Goal: Task Accomplishment & Management: Use online tool/utility

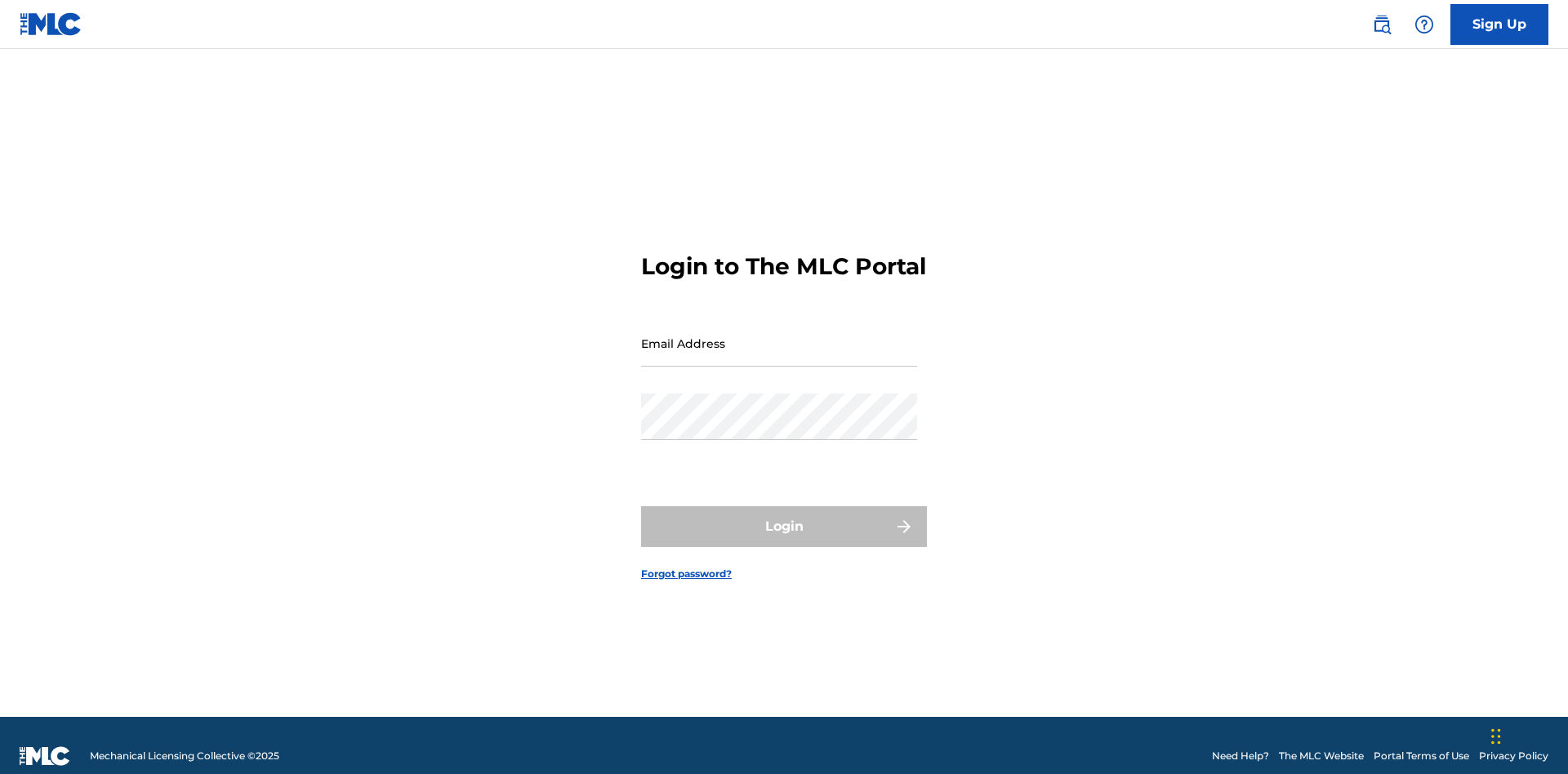
scroll to position [21, 0]
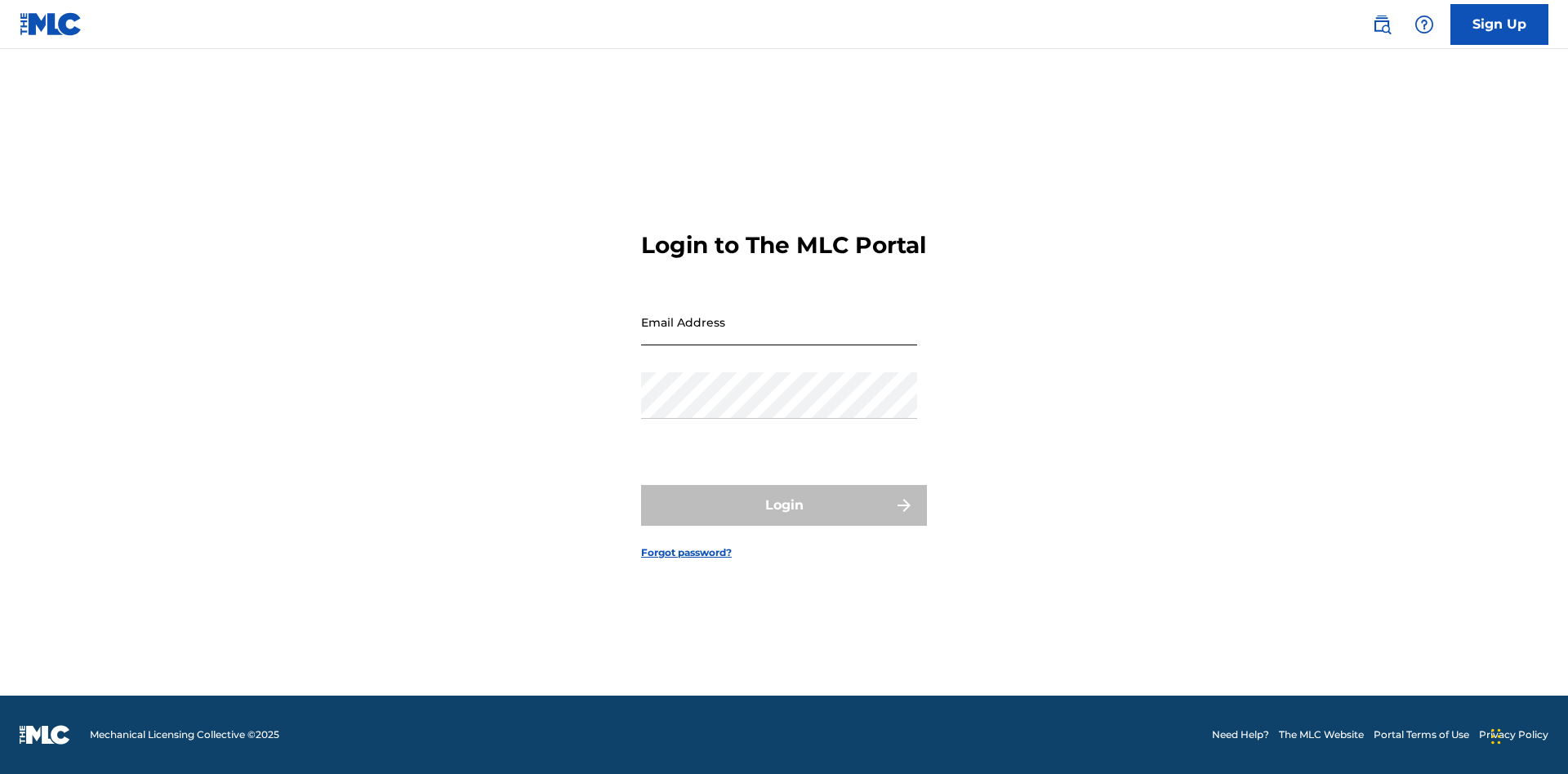
click at [779, 336] on input "Email Address" at bounding box center [779, 322] width 276 height 47
type input "[EMAIL_ADDRESS][DOMAIN_NAME]"
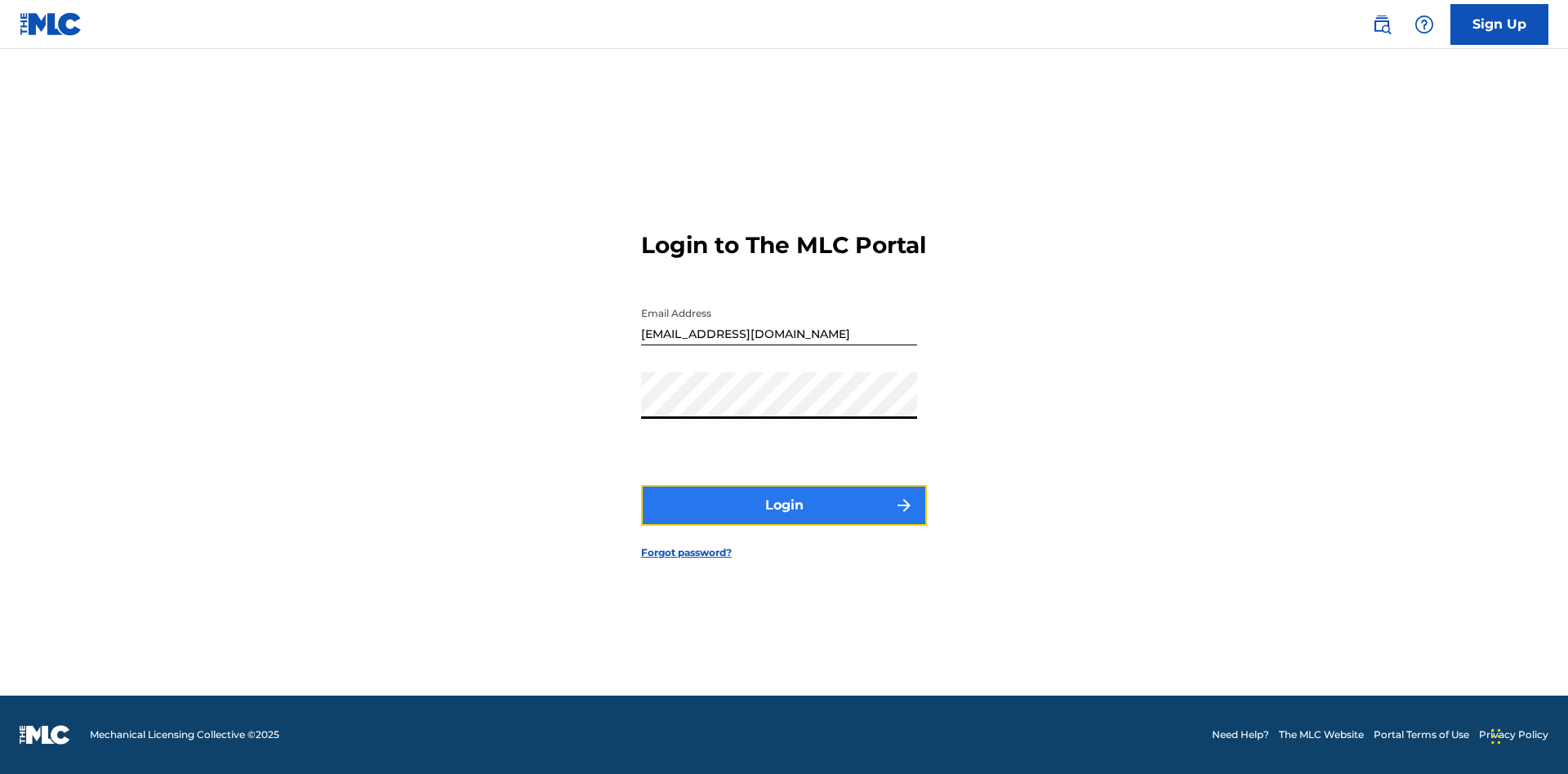
click at [784, 520] on button "Login" at bounding box center [784, 505] width 286 height 41
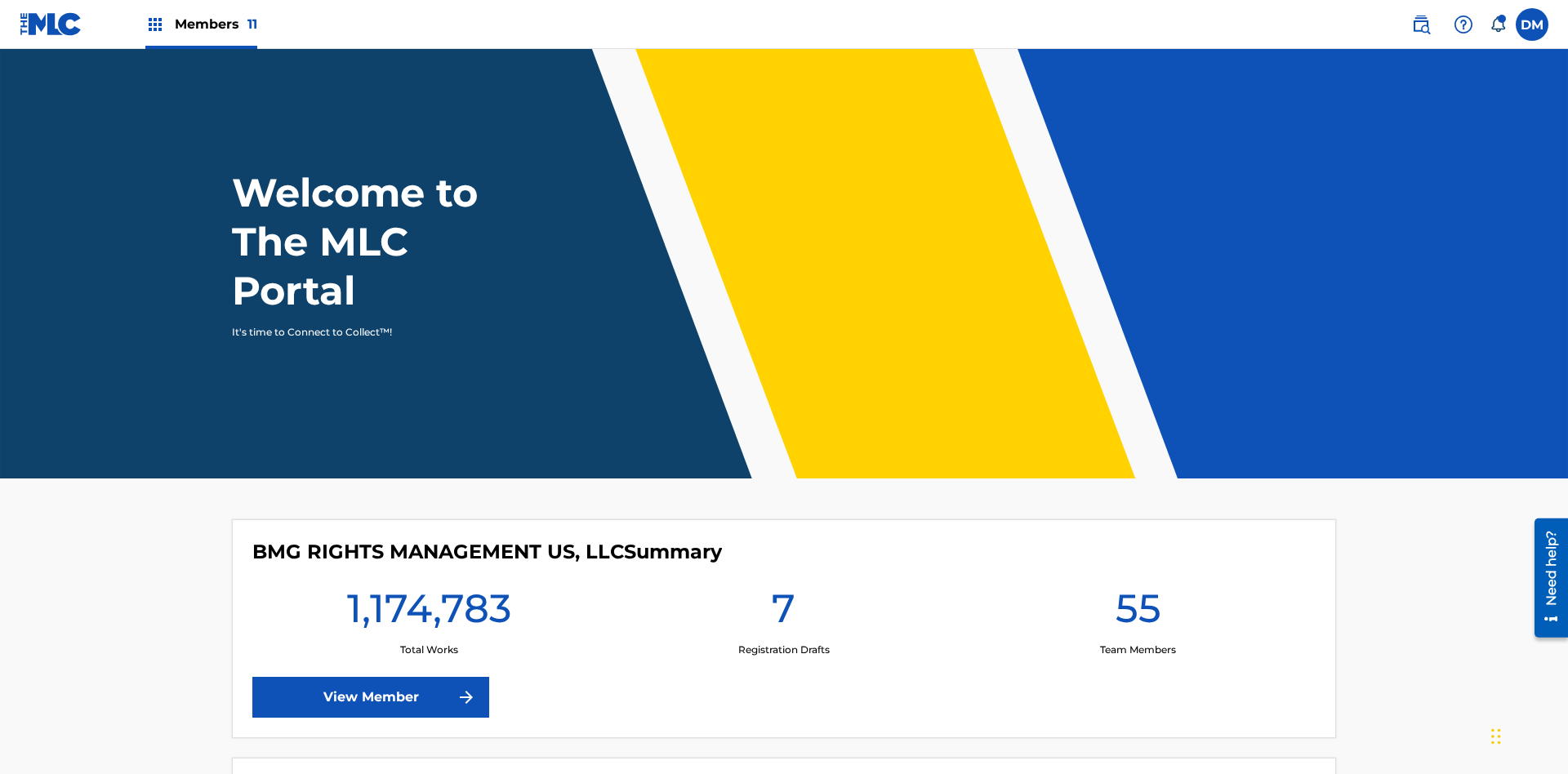
click at [201, 24] on span "Members 11" at bounding box center [216, 24] width 83 height 19
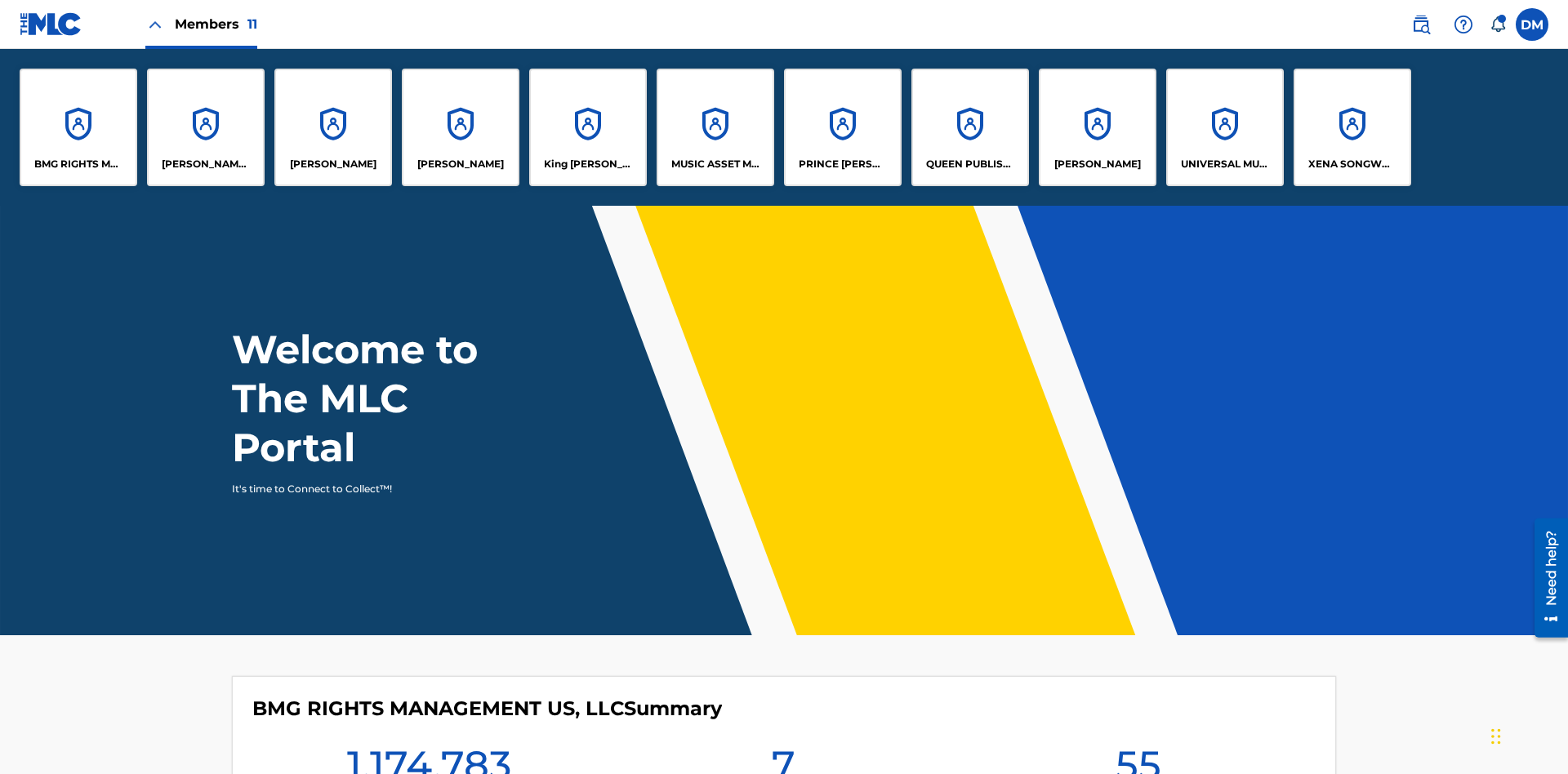
scroll to position [59, 0]
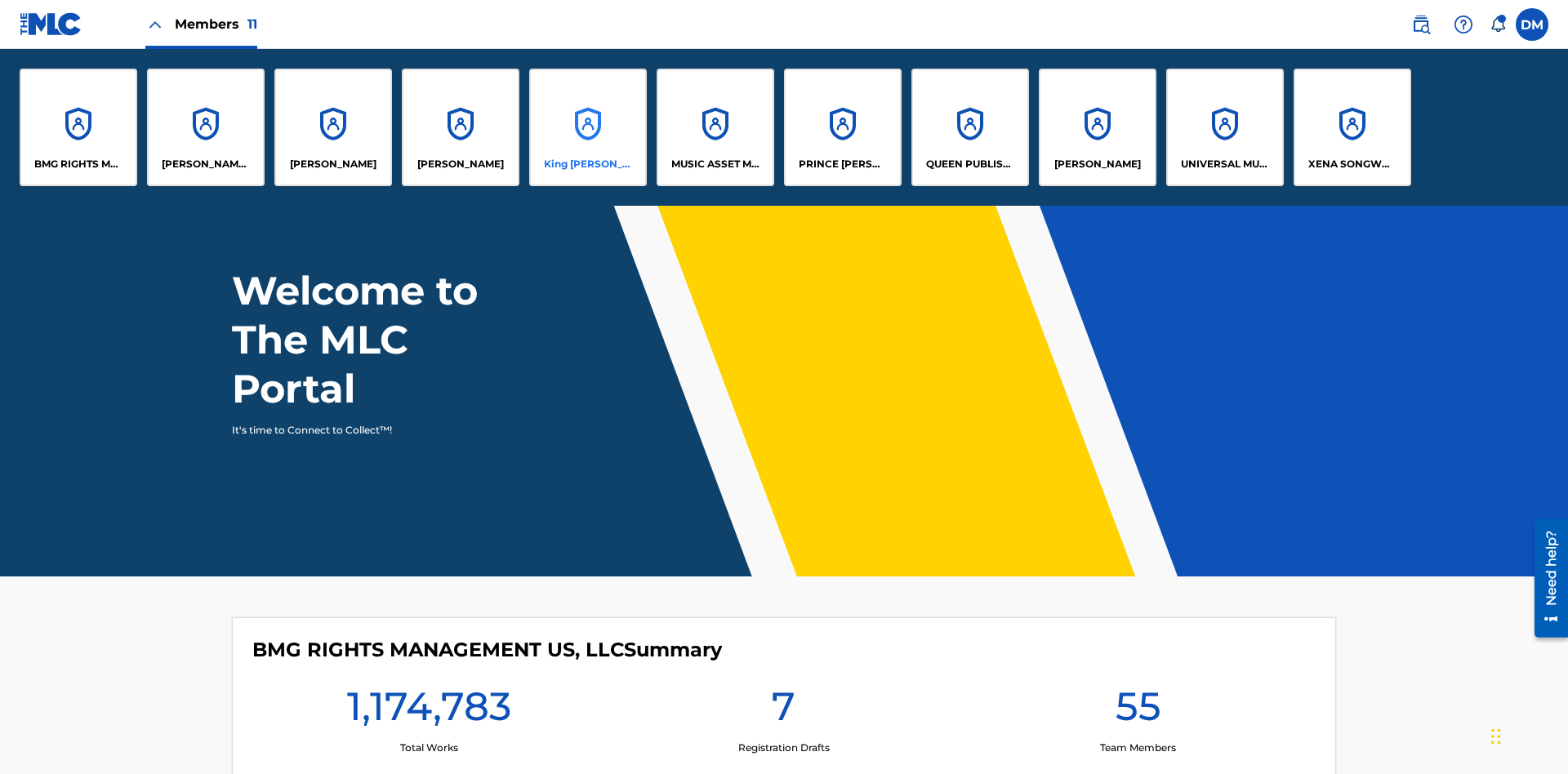
click at [587, 164] on p "King [PERSON_NAME]" at bounding box center [587, 164] width 89 height 14
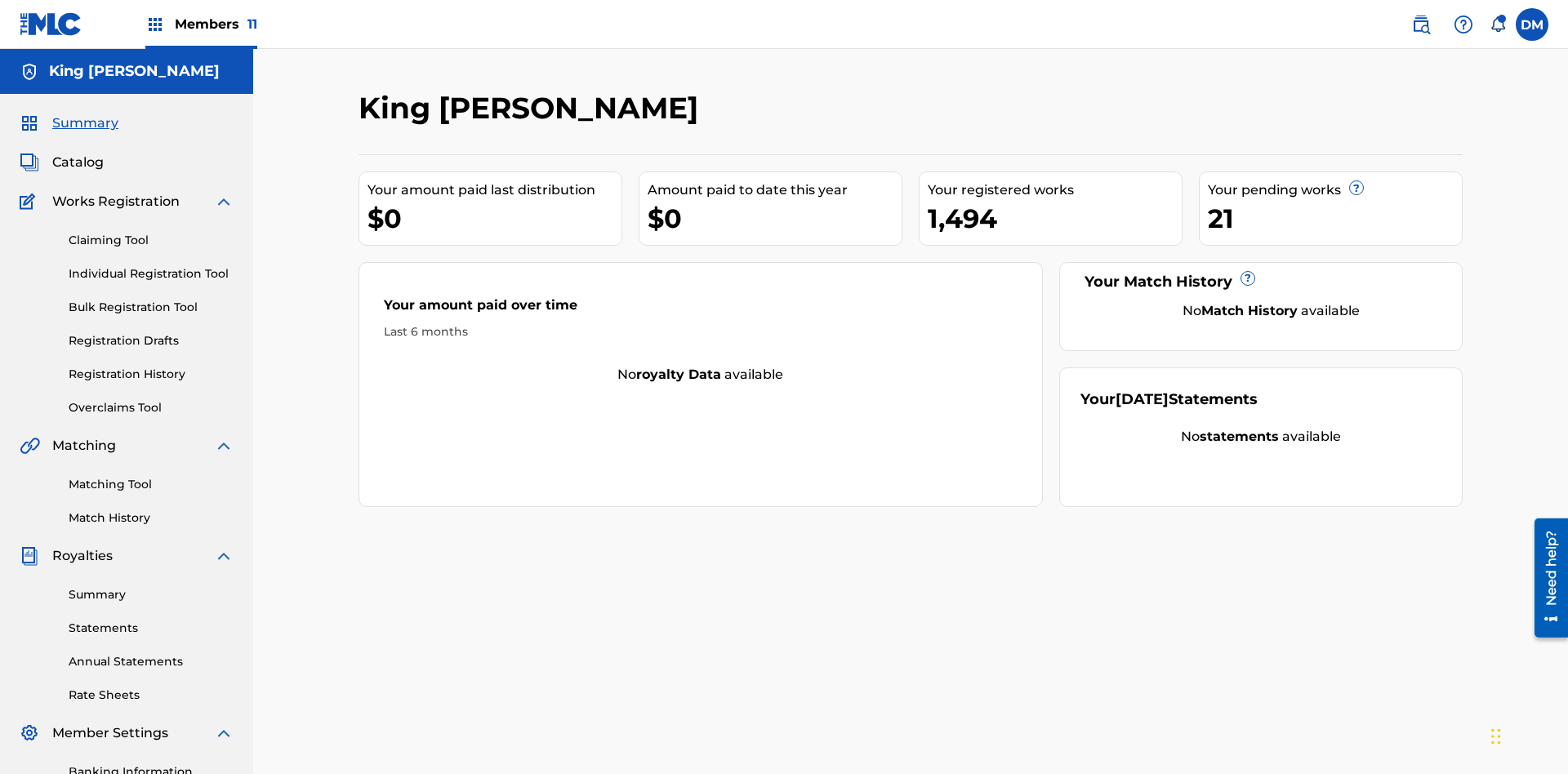
scroll to position [238, 0]
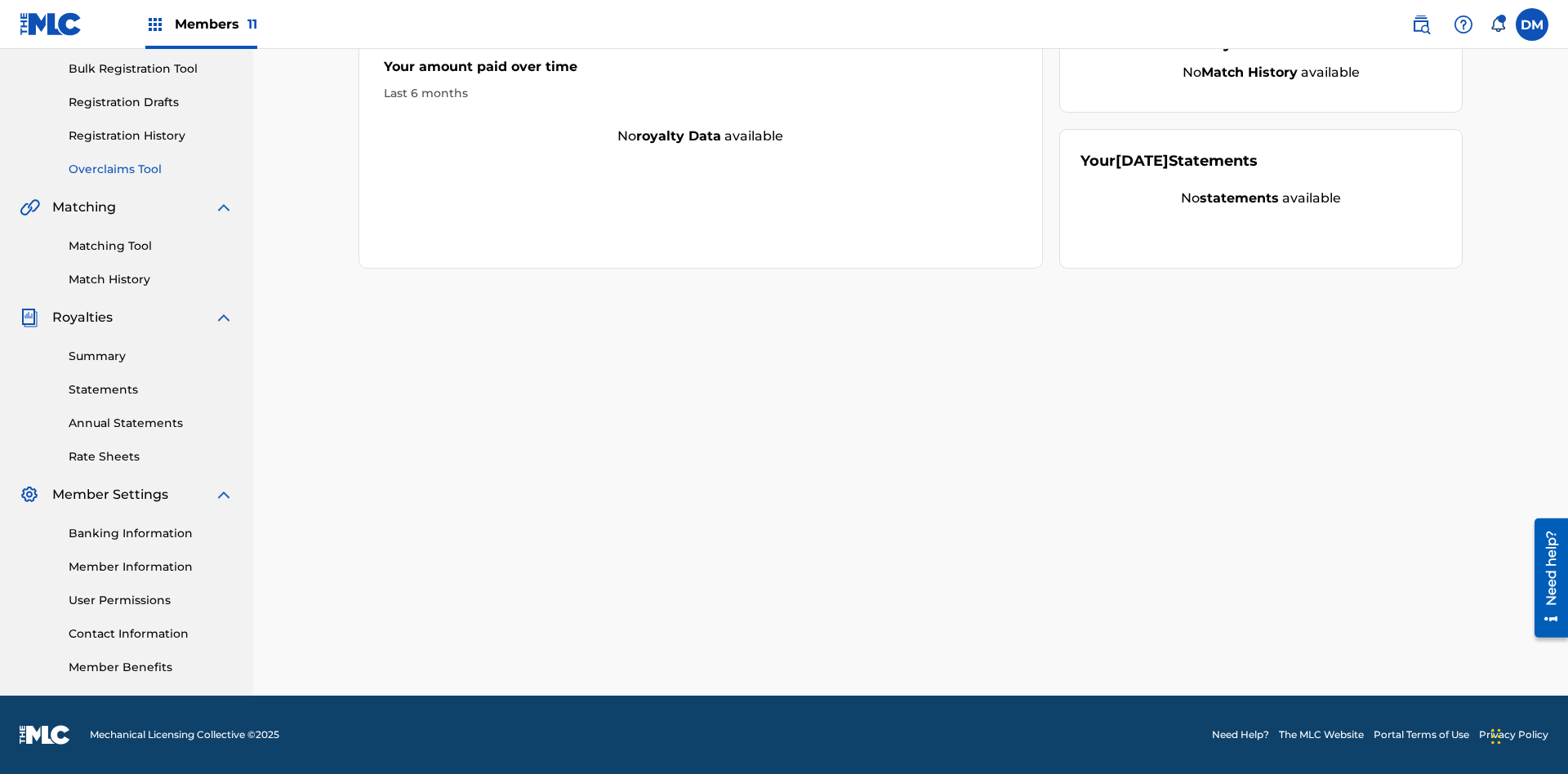
click at [151, 169] on link "Overclaims Tool" at bounding box center [150, 169] width 165 height 17
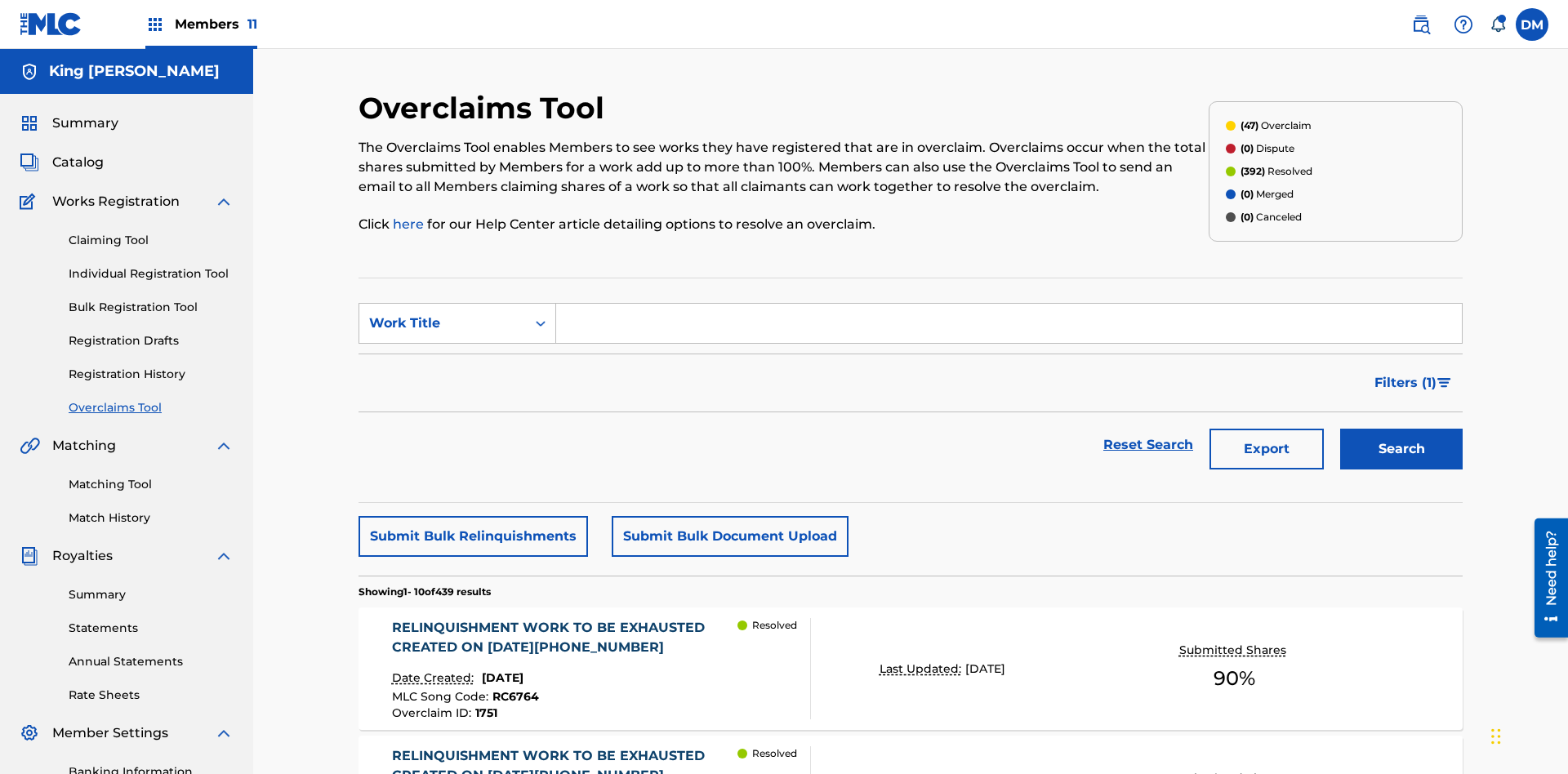
scroll to position [209, 0]
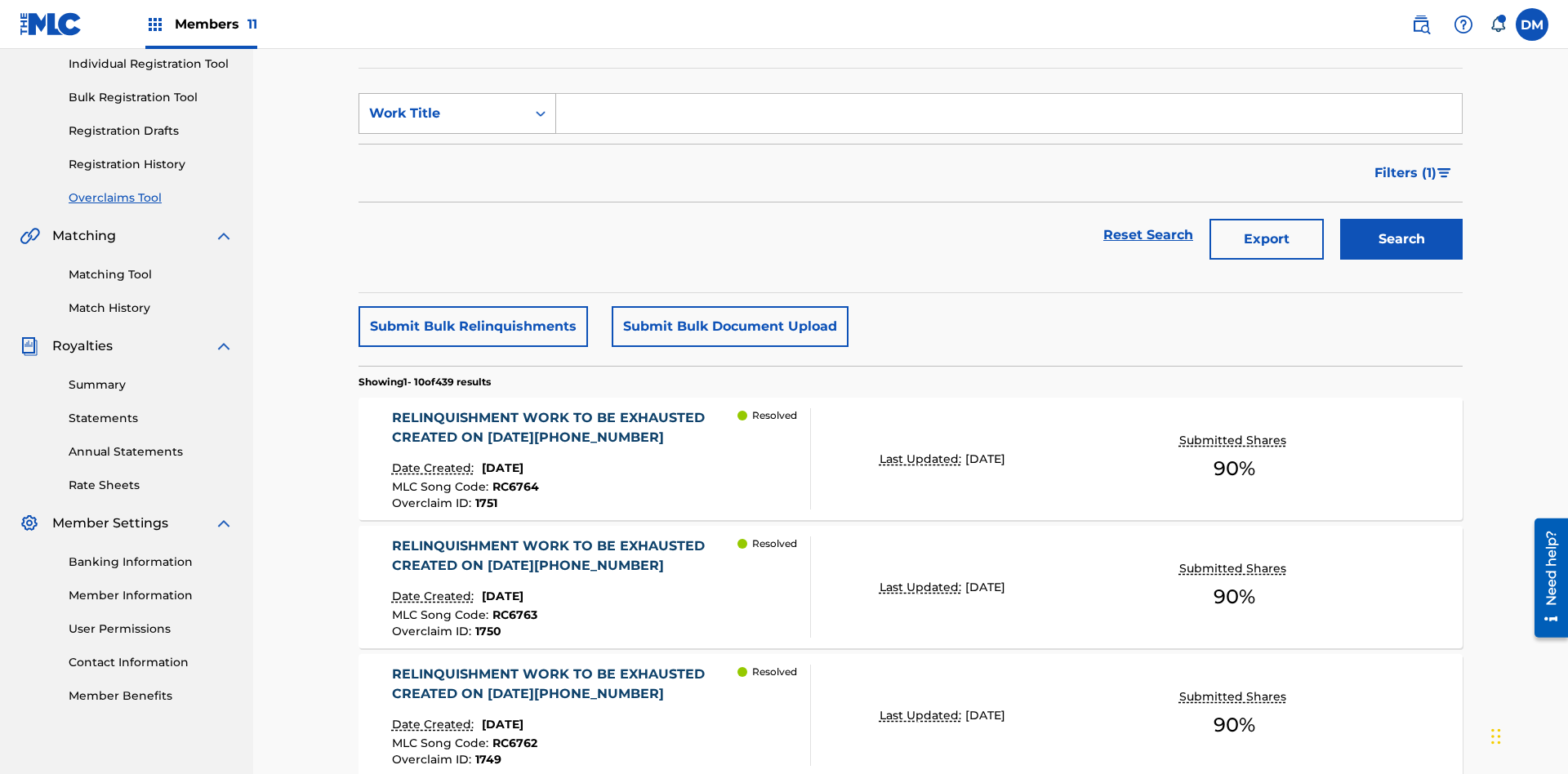
click at [443, 113] on div "Work Title" at bounding box center [443, 113] width 147 height 20
click at [457, 195] on div "Overclaim ID" at bounding box center [457, 195] width 196 height 41
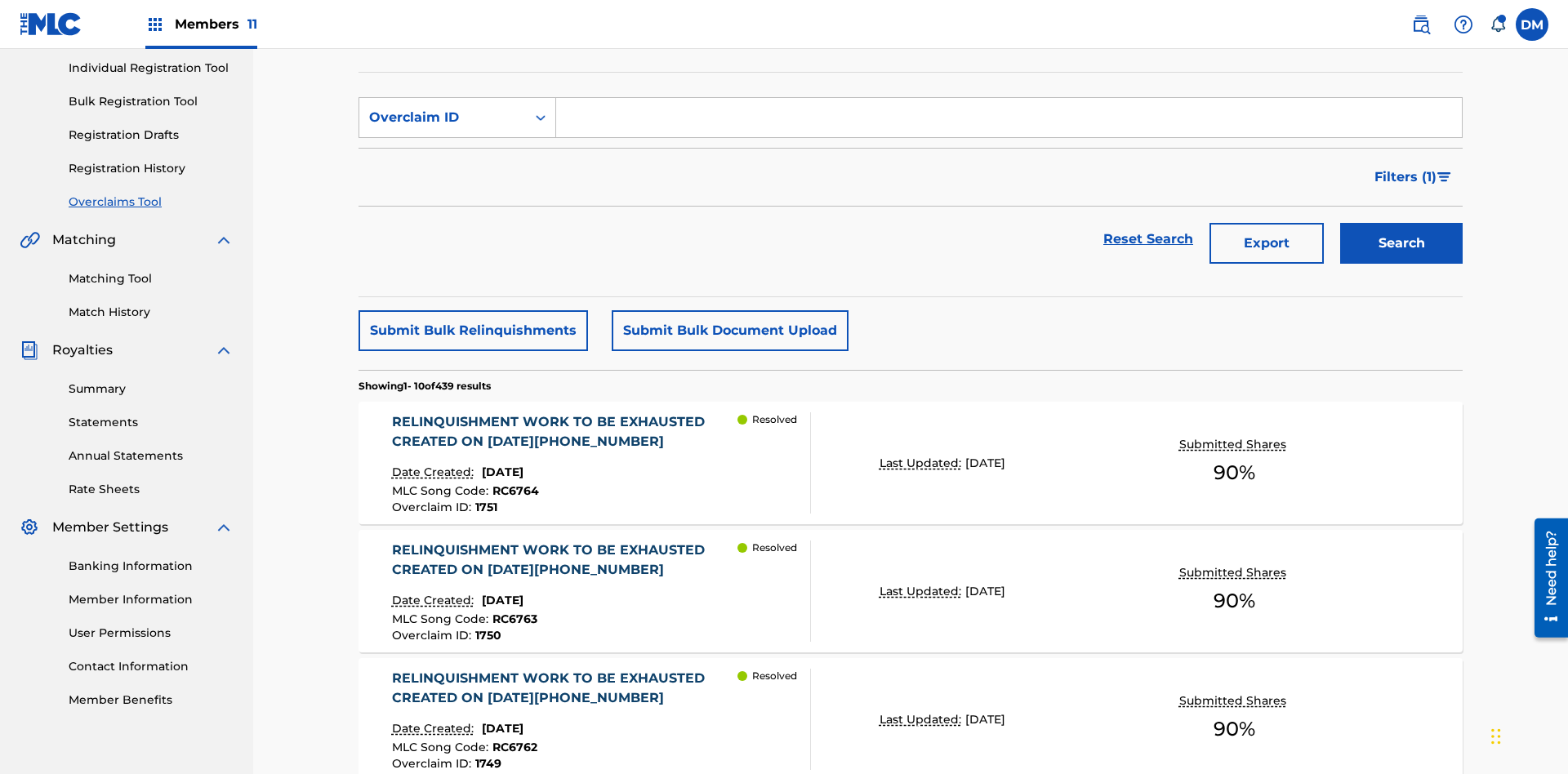
click at [1008, 118] on input "Search Form" at bounding box center [1008, 117] width 905 height 39
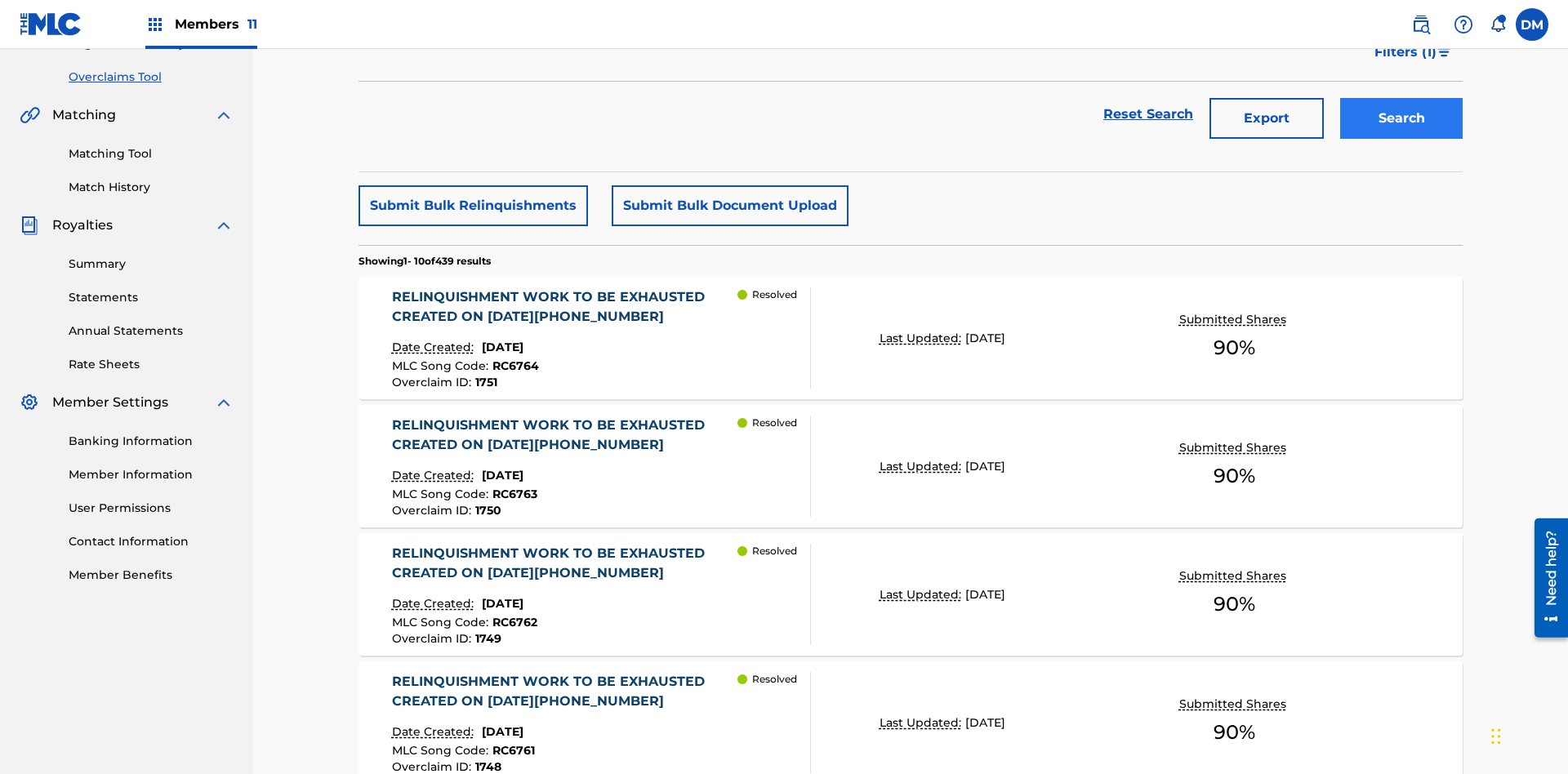
type input "1421"
click at [1401, 118] on button "Search" at bounding box center [1401, 118] width 123 height 41
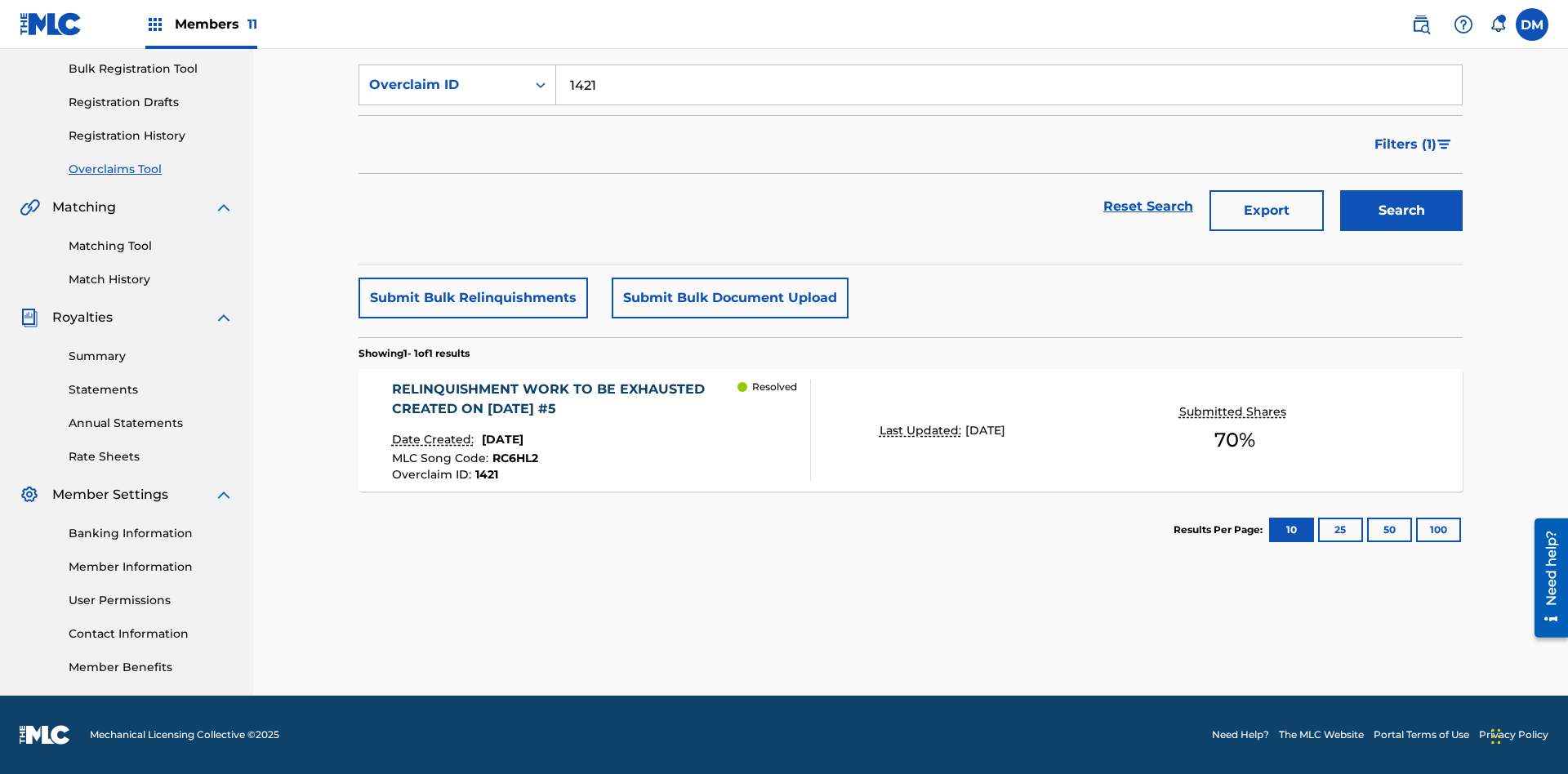
click at [910, 430] on p "Last Updated:" at bounding box center [923, 430] width 86 height 17
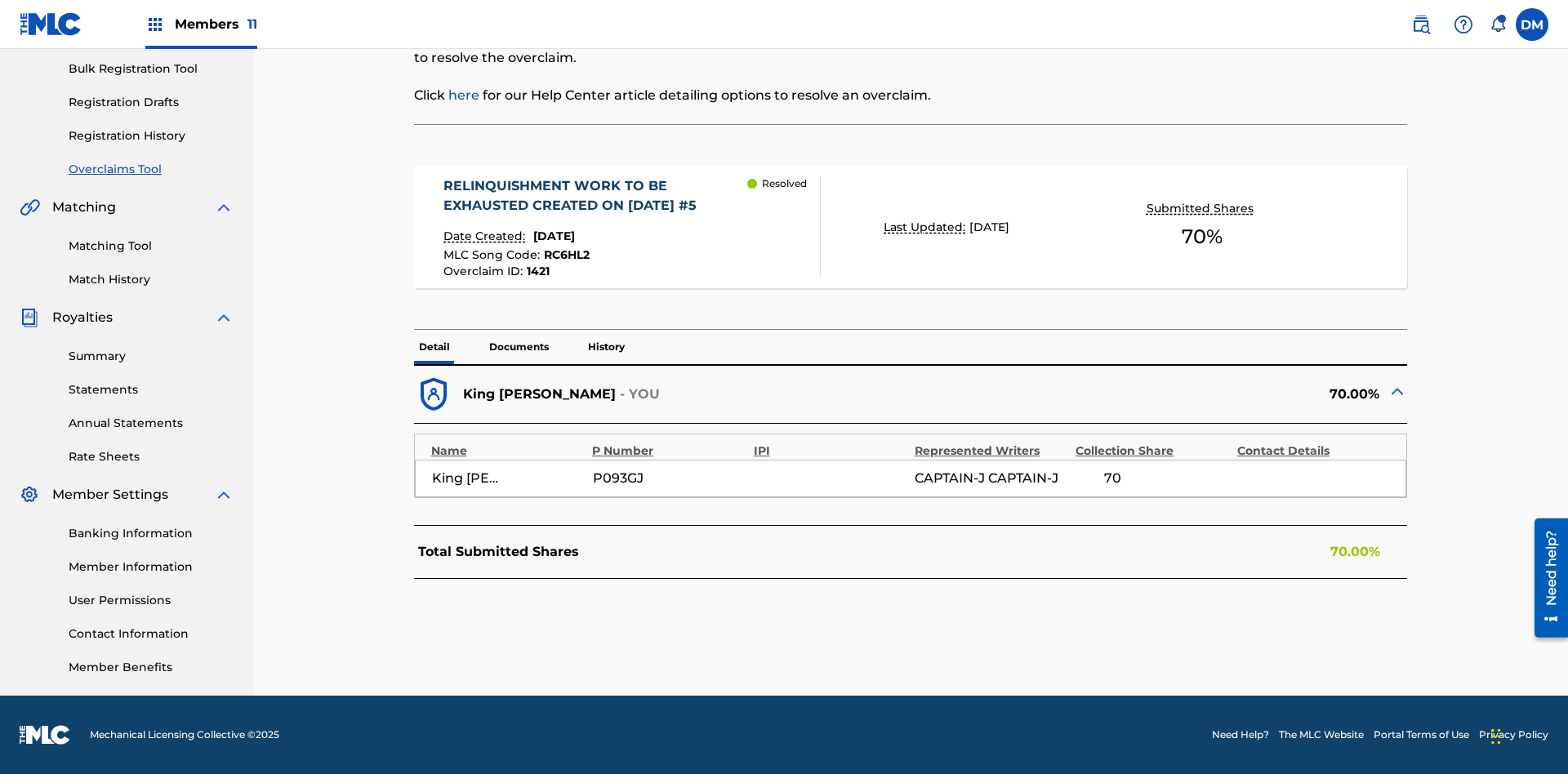
click at [518, 347] on p "Documents" at bounding box center [519, 347] width 69 height 34
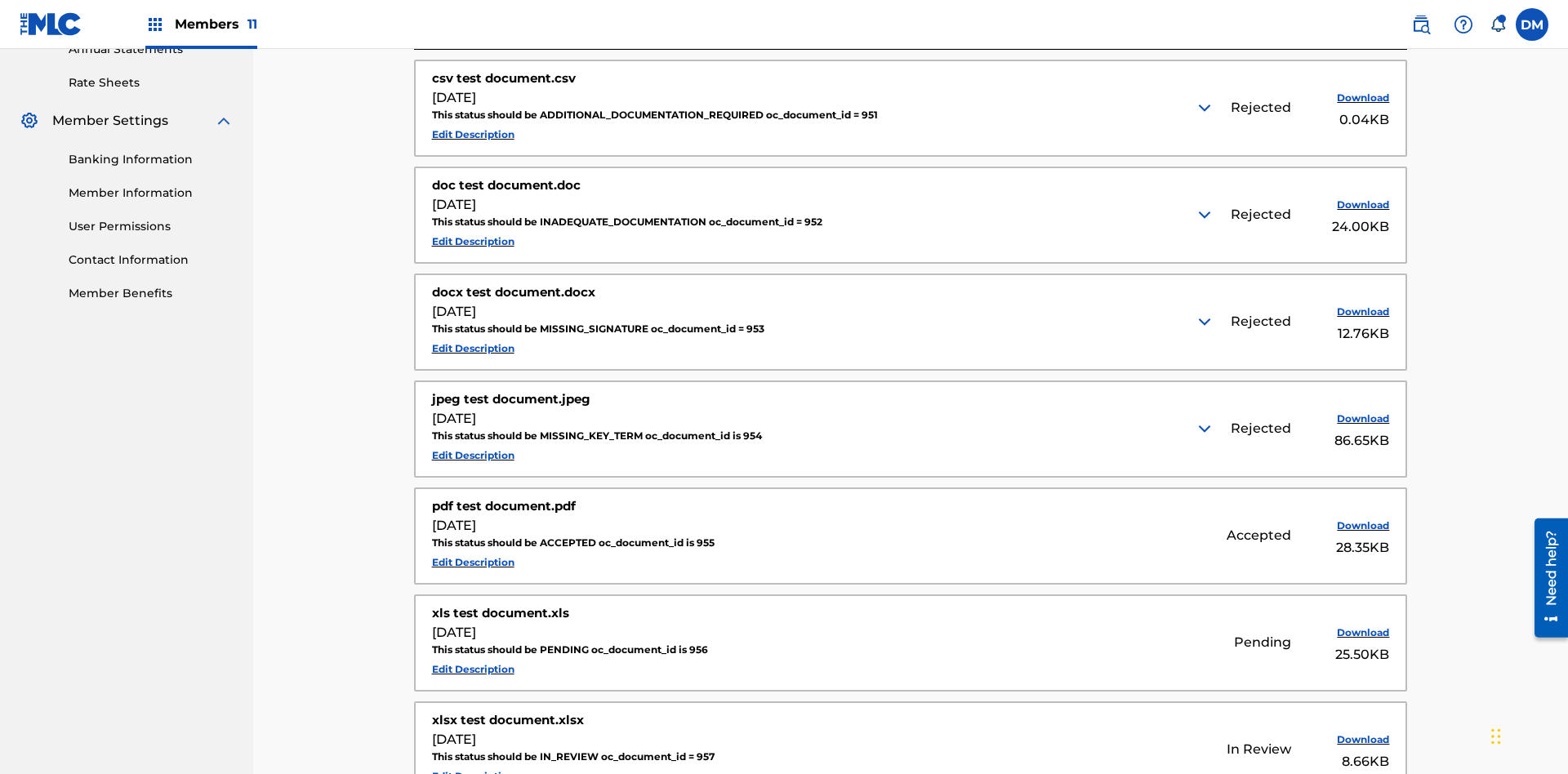
click at [1206, 108] on img at bounding box center [1204, 108] width 20 height 20
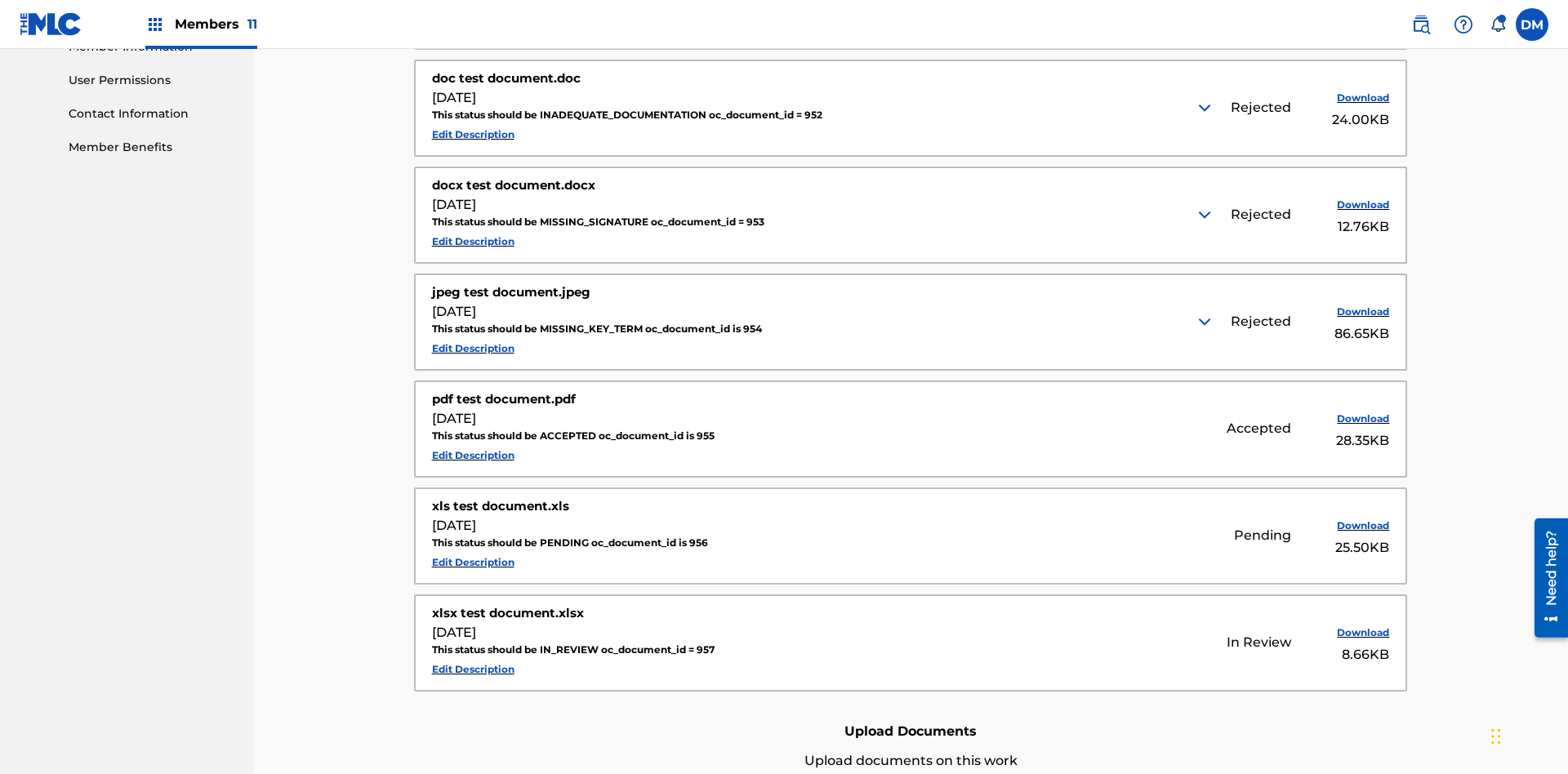
click at [1206, 108] on img at bounding box center [1204, 108] width 20 height 20
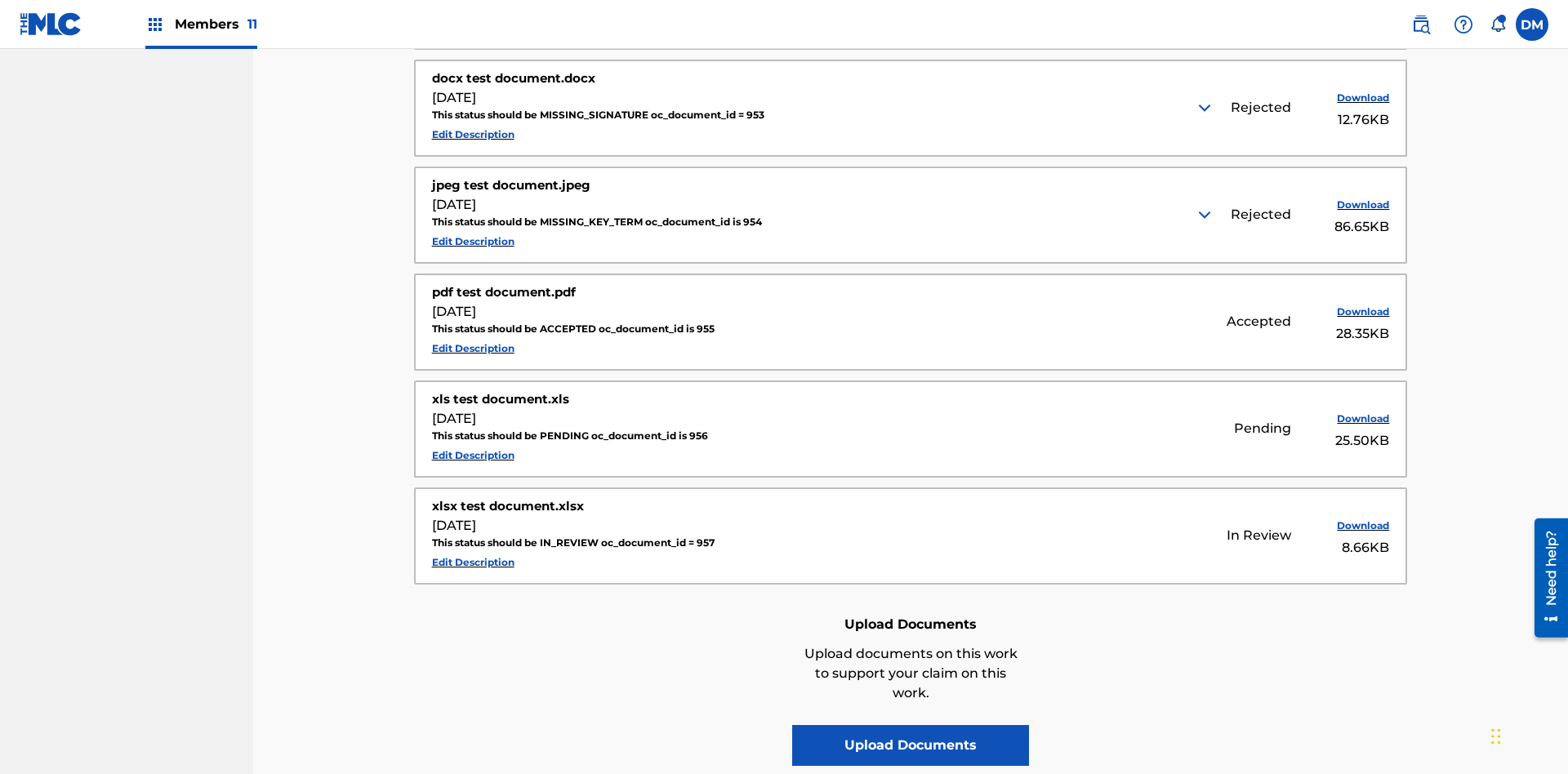
click at [1206, 108] on img at bounding box center [1204, 108] width 20 height 20
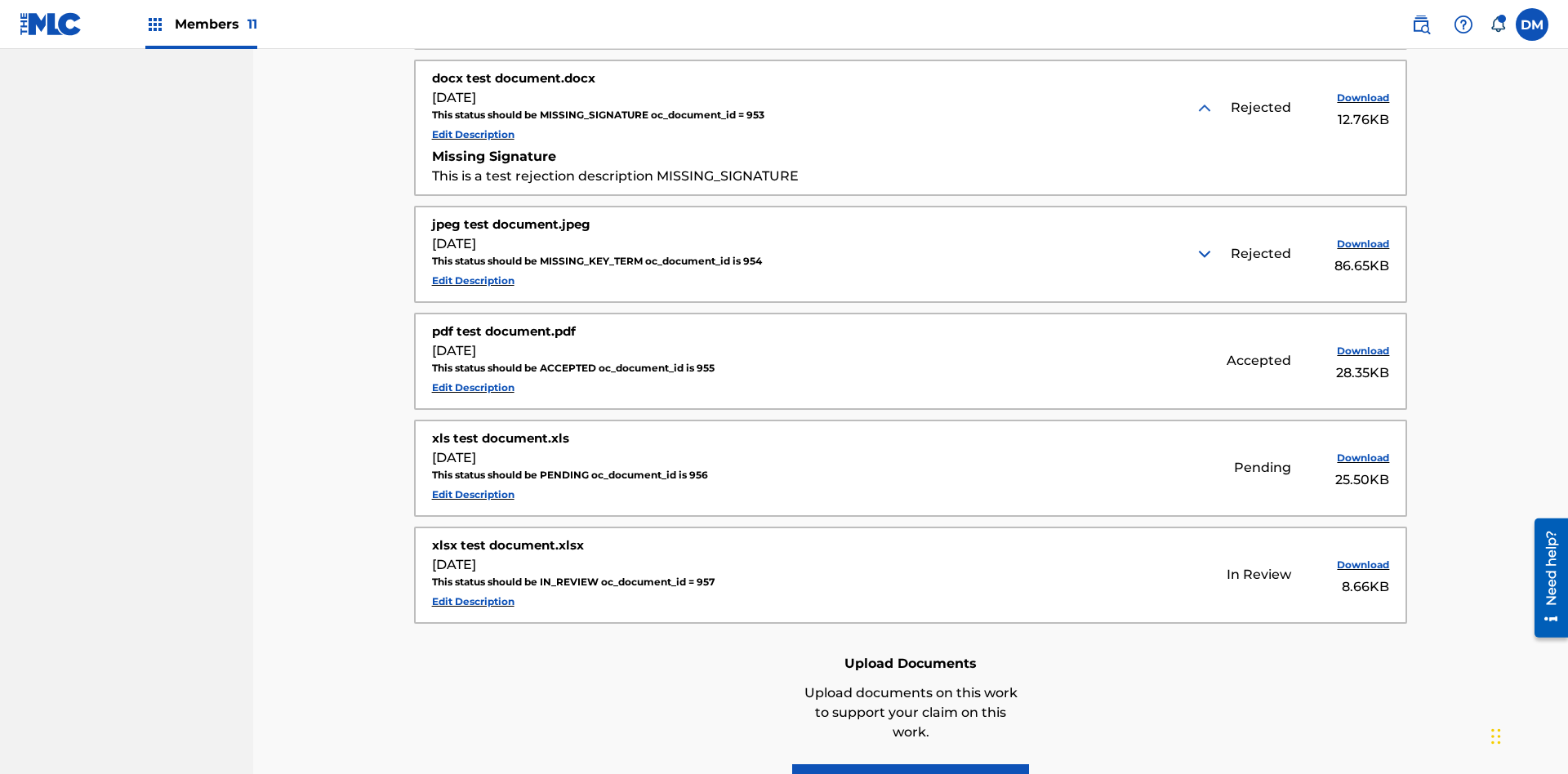
scroll to position [1051, 0]
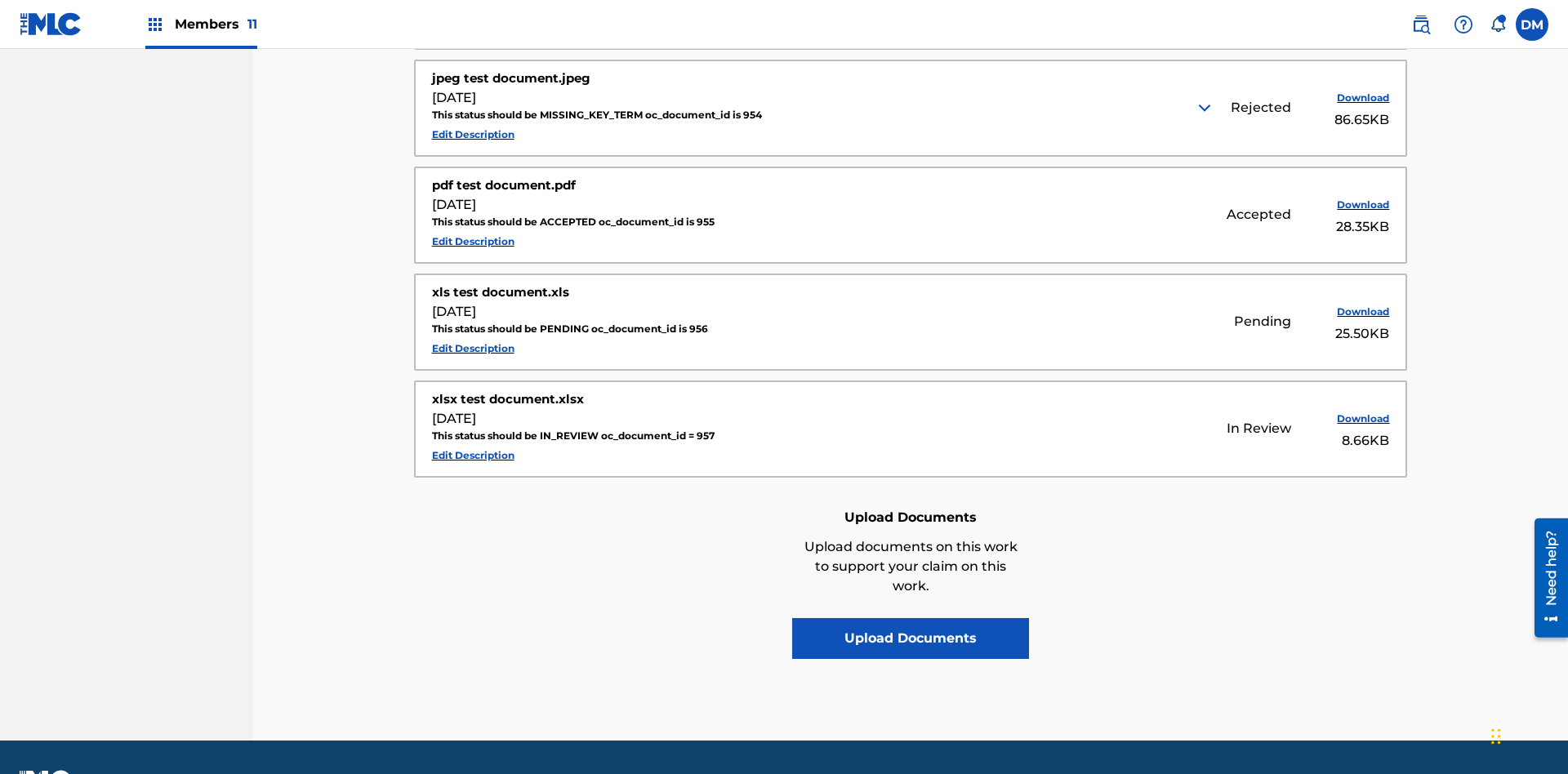
click at [1206, 108] on img at bounding box center [1204, 108] width 20 height 20
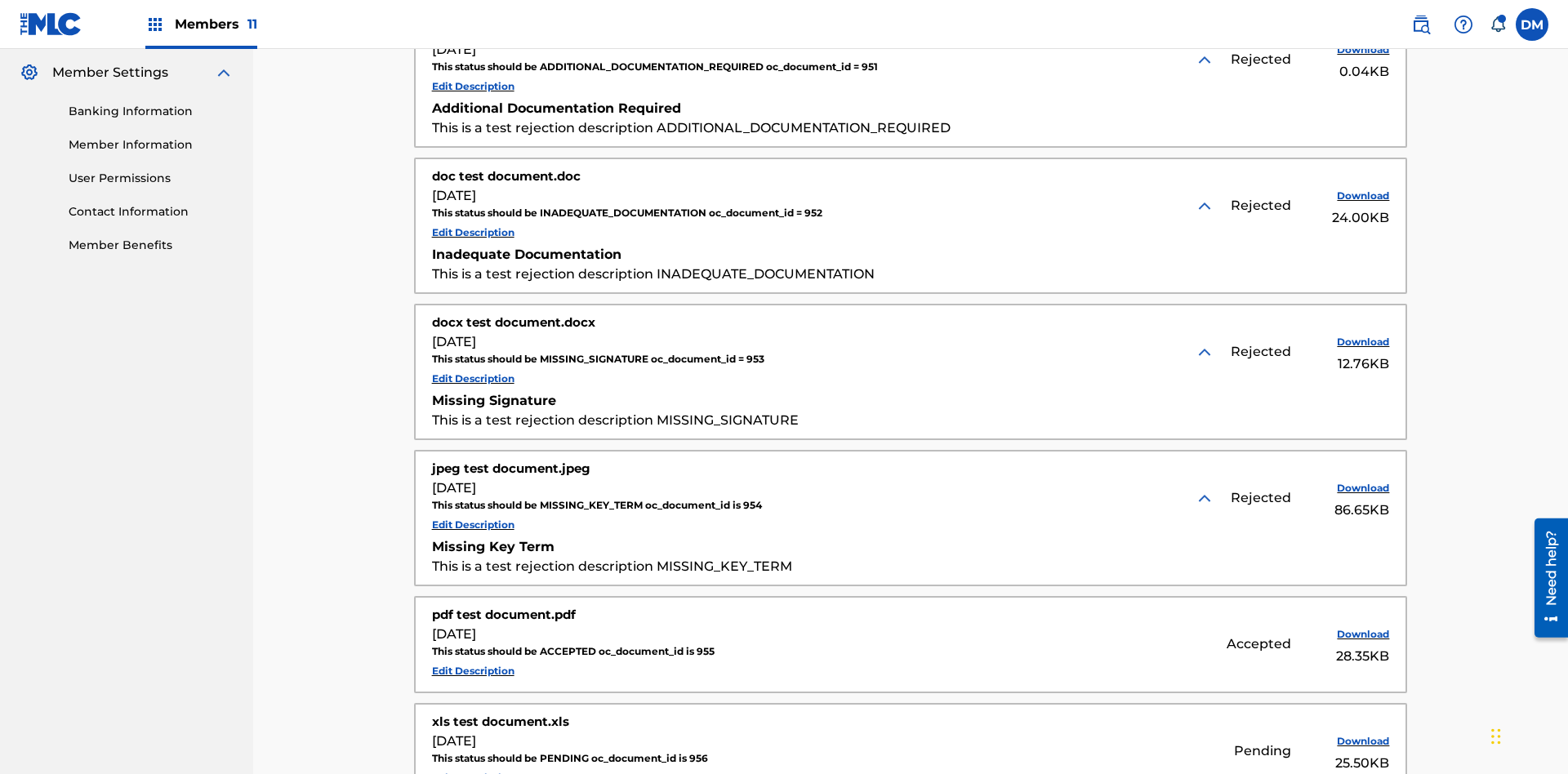
scroll to position [584, 0]
